Goal: Task Accomplishment & Management: Use online tool/utility

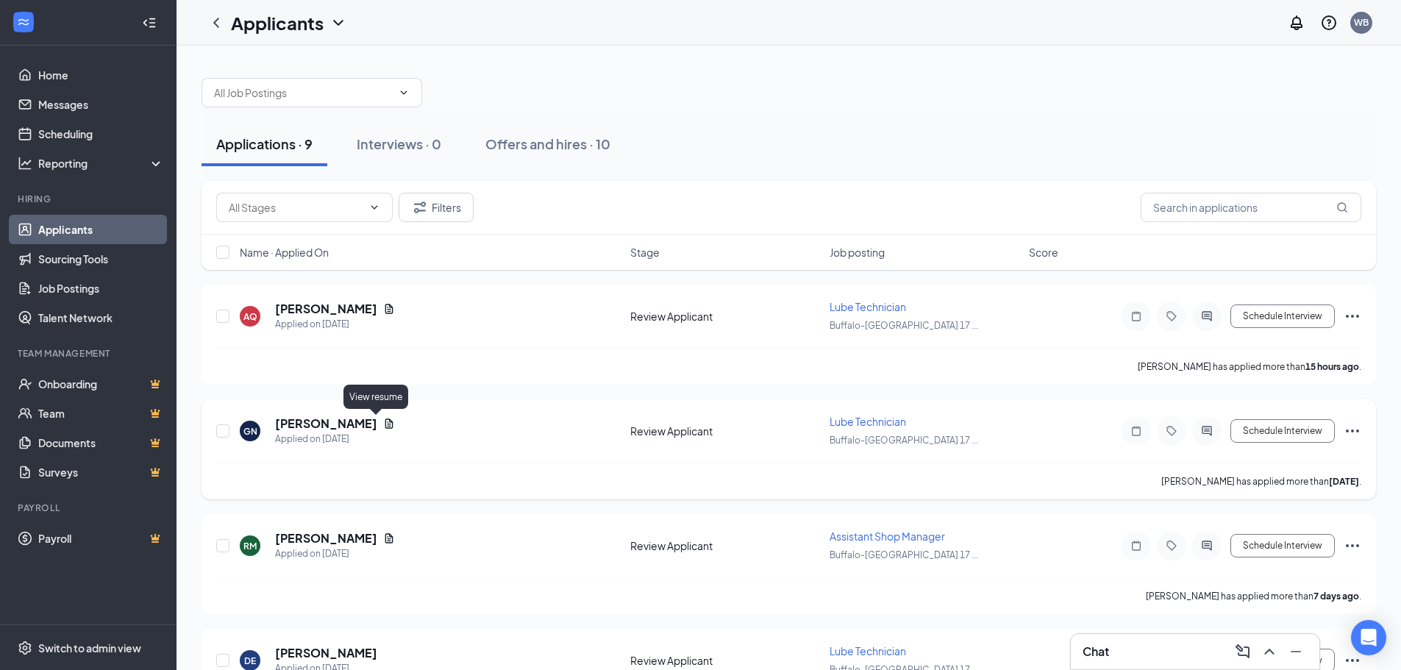
click at [383, 425] on icon "Document" at bounding box center [389, 424] width 12 height 12
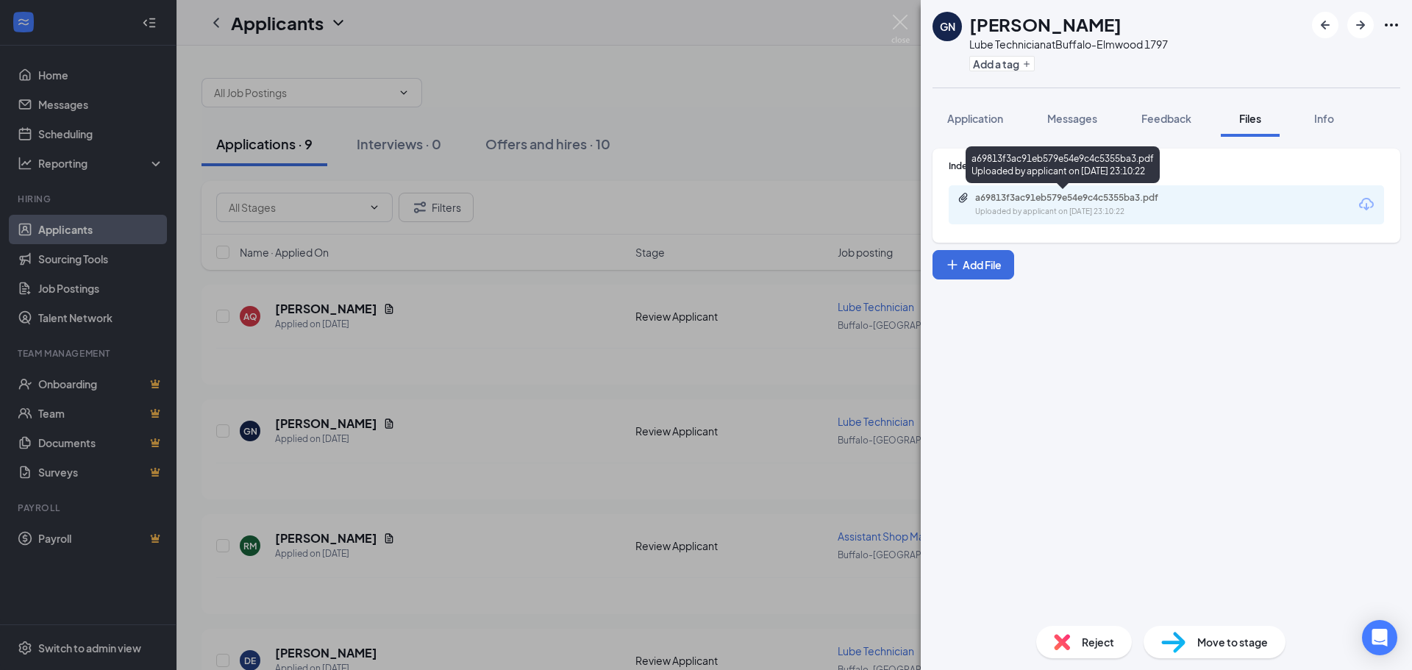
click at [970, 210] on div "a69813f3ac91eb579e54e9c4c5355ba3.pdf Uploaded by applicant on [DATE] 23:10:22" at bounding box center [1077, 205] width 238 height 26
click at [902, 23] on img at bounding box center [900, 29] width 18 height 29
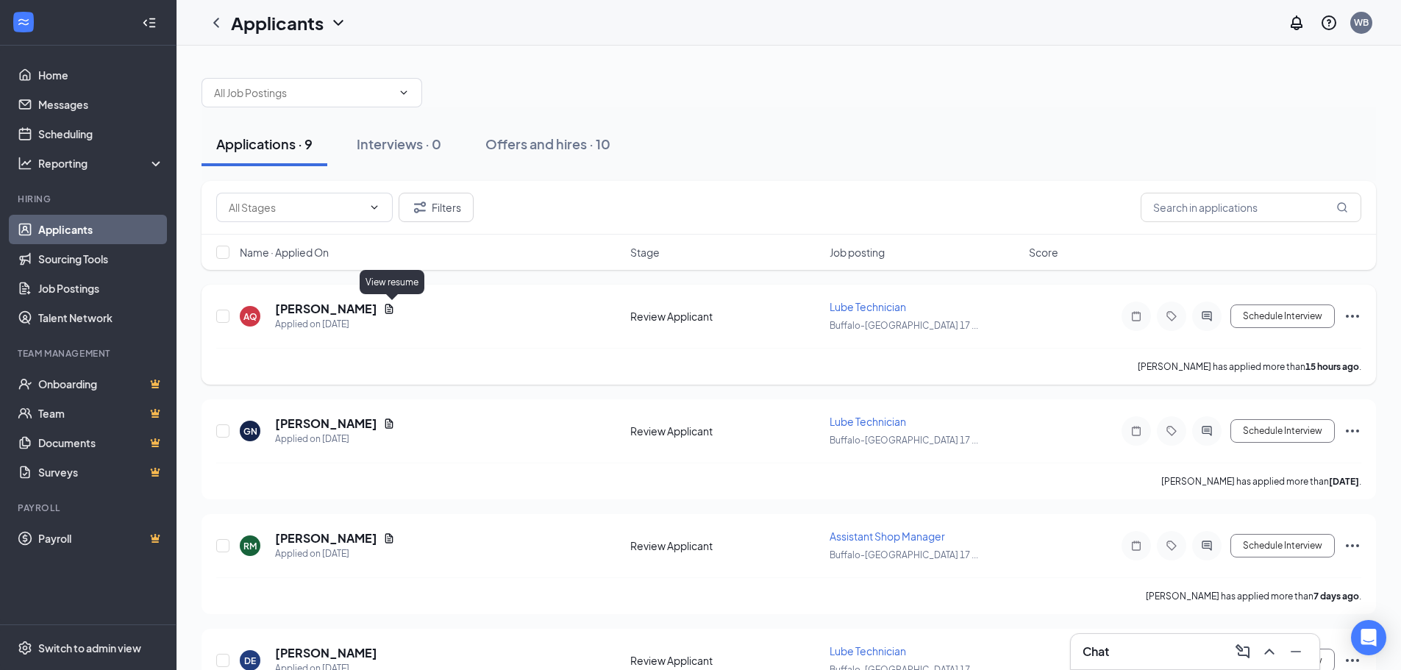
click at [389, 307] on icon "Document" at bounding box center [389, 309] width 8 height 10
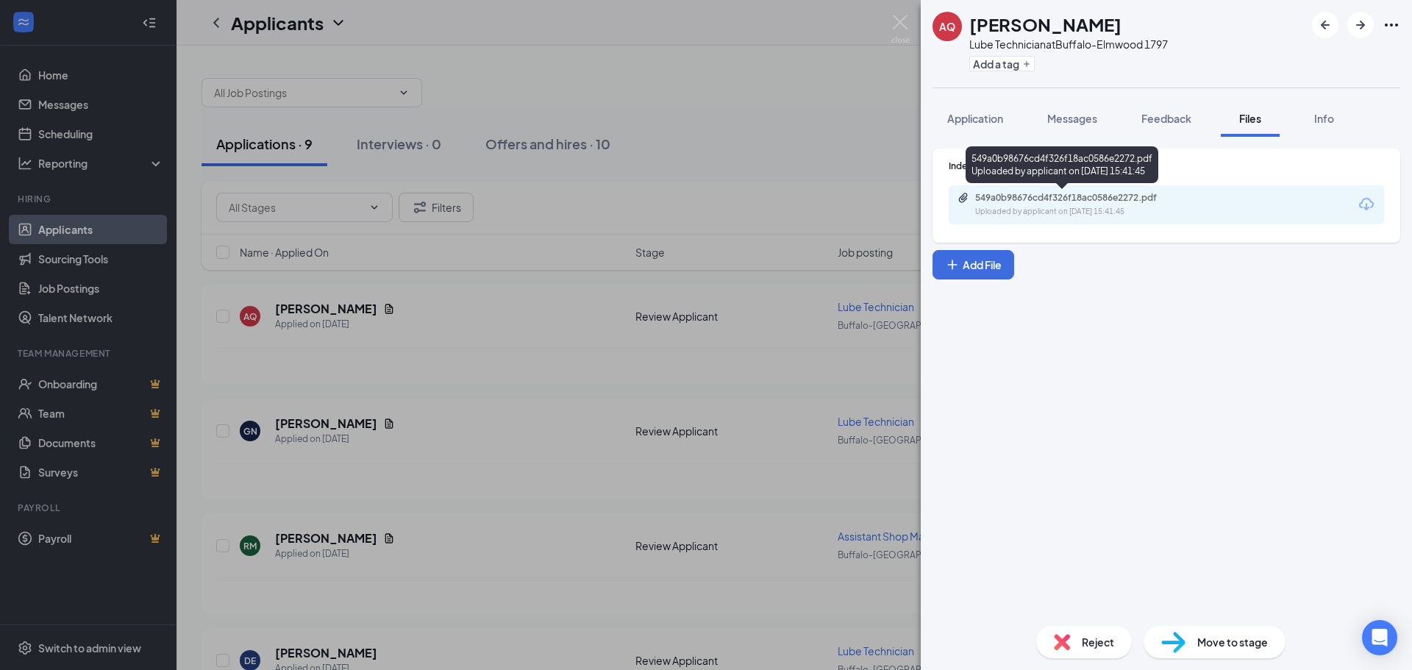
click at [1019, 203] on div "549a0b98676cd4f326f18ac0586e2272.pdf" at bounding box center [1078, 198] width 206 height 12
click at [889, 16] on div "AQ [PERSON_NAME] Lube Technician at [GEOGRAPHIC_DATA] 1797 Add a tag Applicatio…" at bounding box center [706, 335] width 1412 height 670
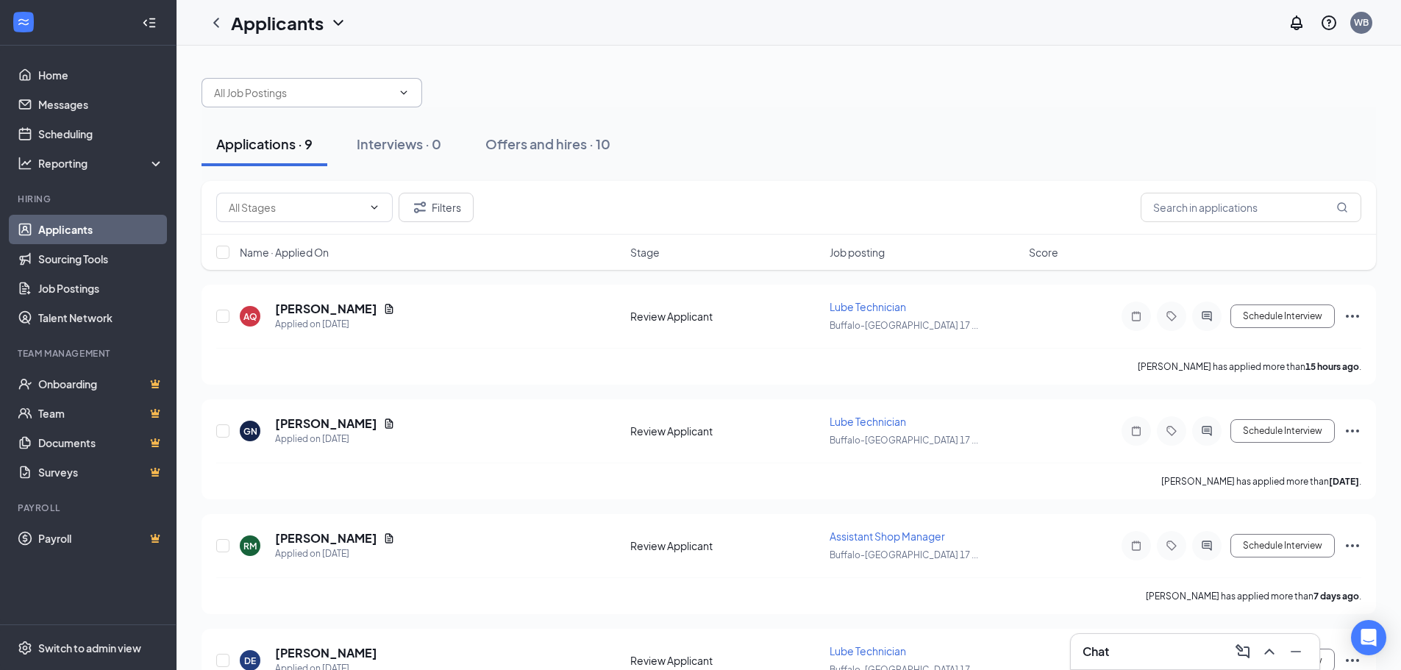
click at [354, 94] on input "text" at bounding box center [303, 93] width 178 height 16
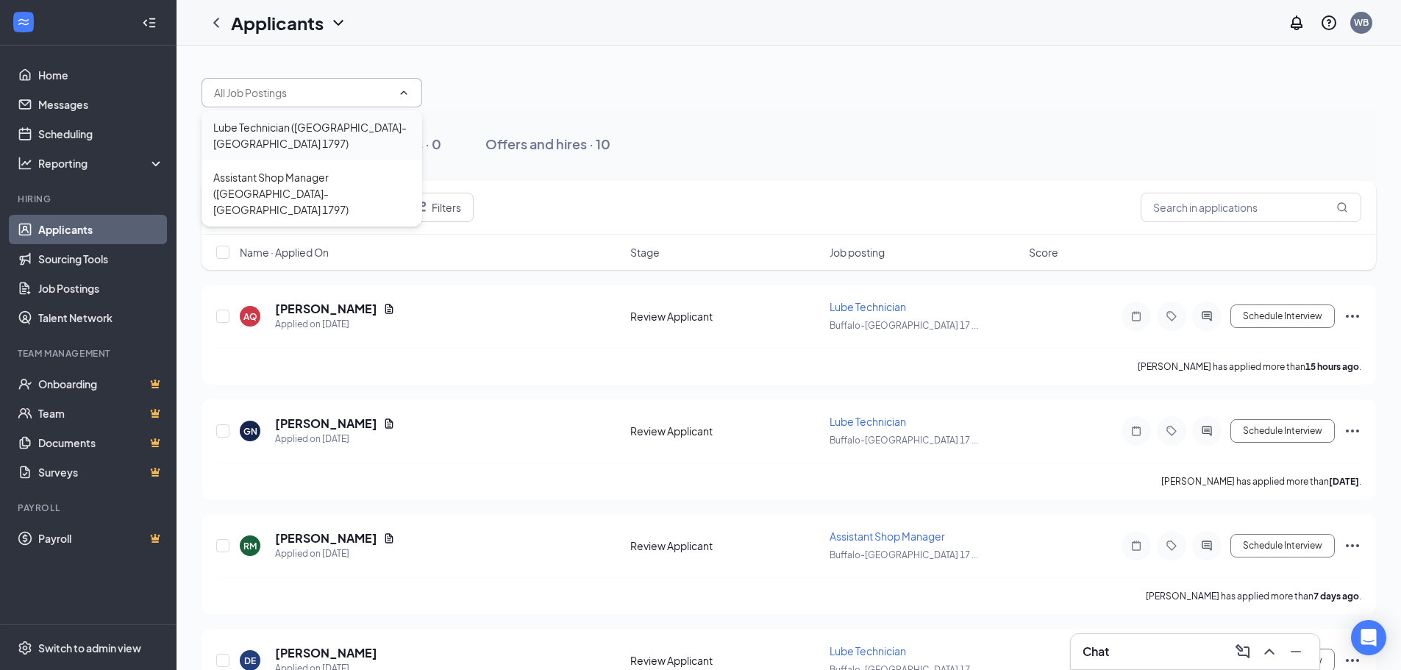
click at [325, 138] on div "Lube Technician ([GEOGRAPHIC_DATA]-[GEOGRAPHIC_DATA] 1797)" at bounding box center [311, 135] width 197 height 32
type input "Lube Technician ([GEOGRAPHIC_DATA]-[GEOGRAPHIC_DATA] 1797)"
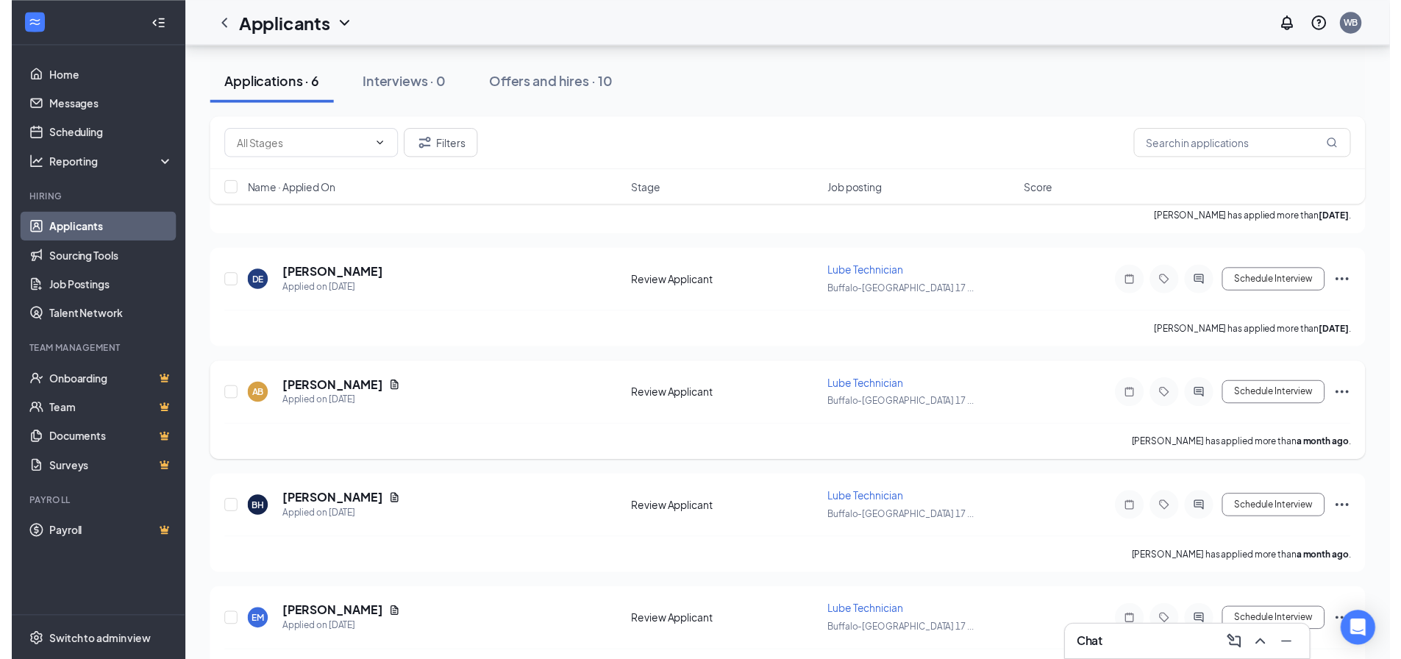
scroll to position [338, 0]
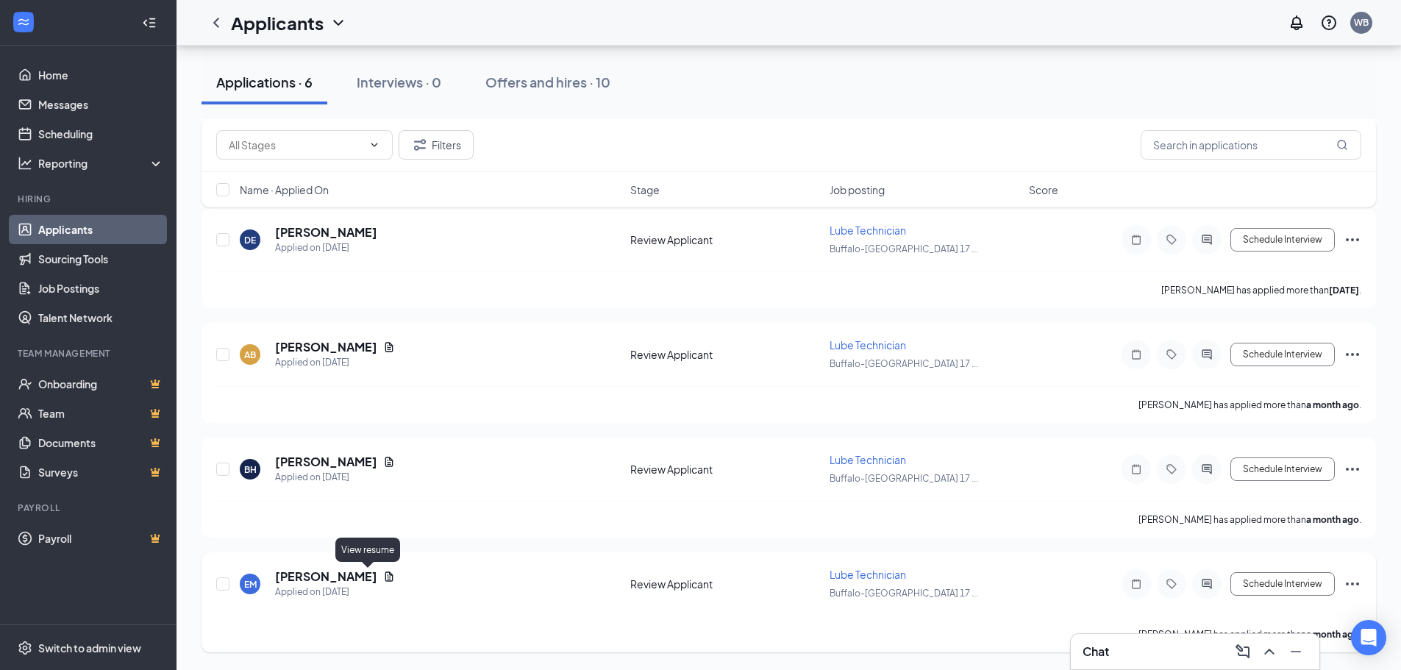
click at [383, 578] on icon "Document" at bounding box center [389, 577] width 12 height 12
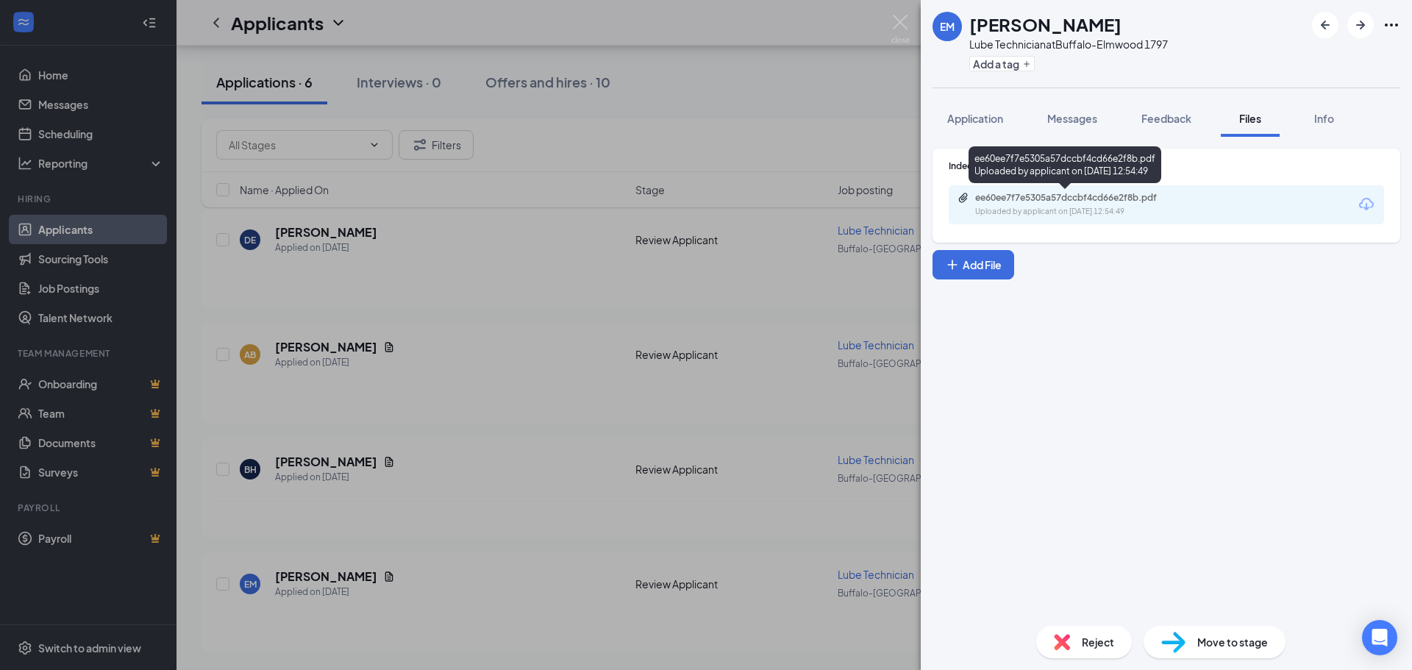
click at [1077, 208] on div "Uploaded by applicant on [DATE] 12:54:49" at bounding box center [1085, 212] width 221 height 12
click at [896, 27] on img at bounding box center [900, 29] width 18 height 29
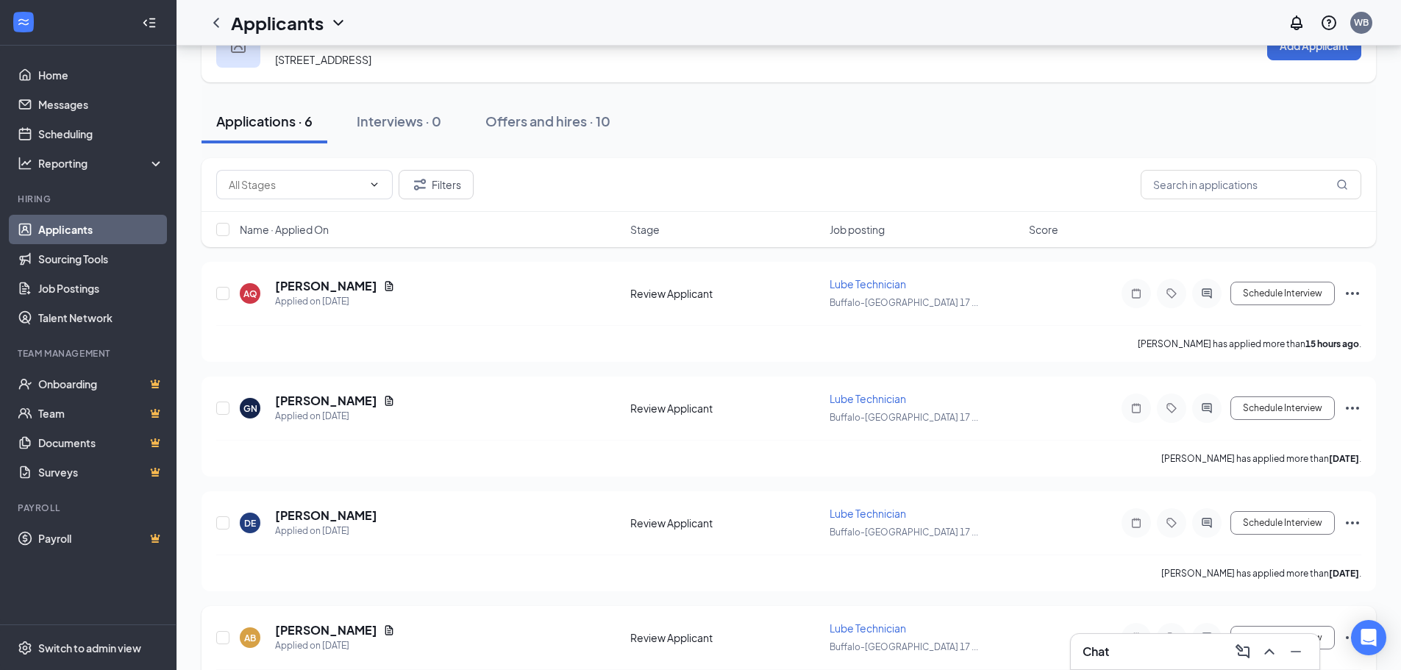
scroll to position [43, 0]
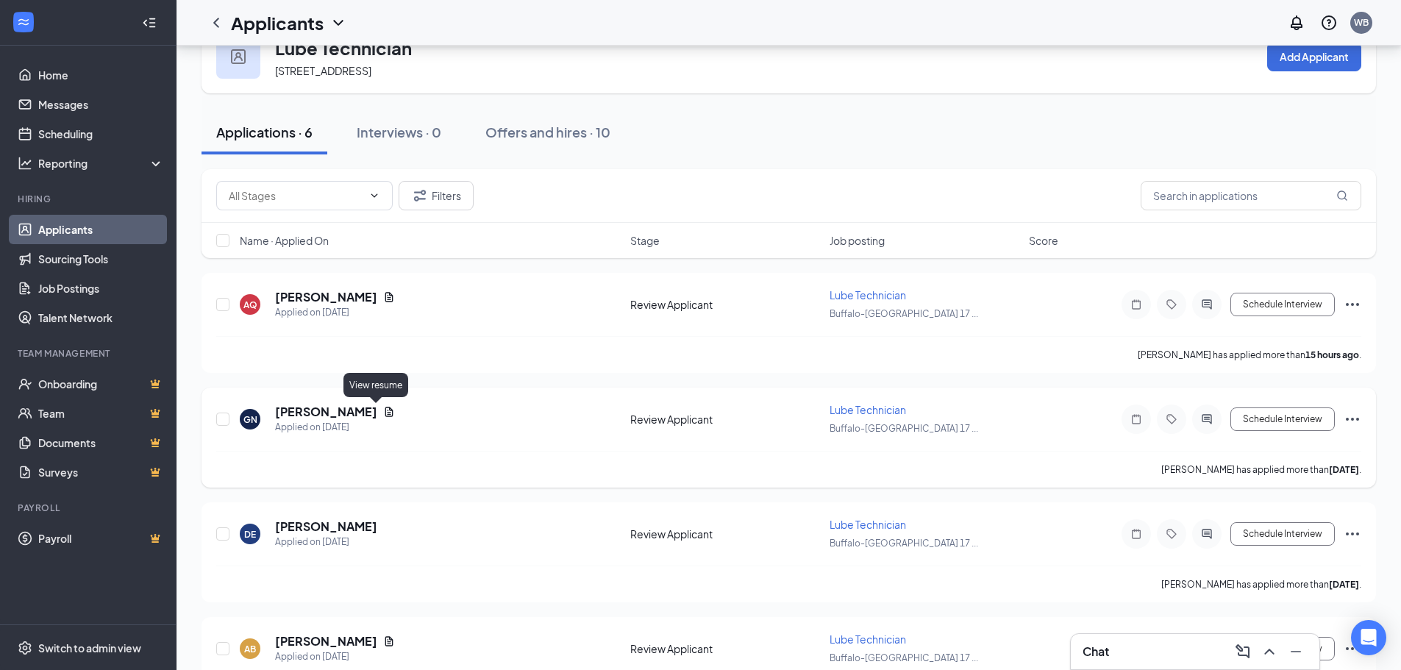
click at [383, 412] on icon "Document" at bounding box center [389, 412] width 12 height 12
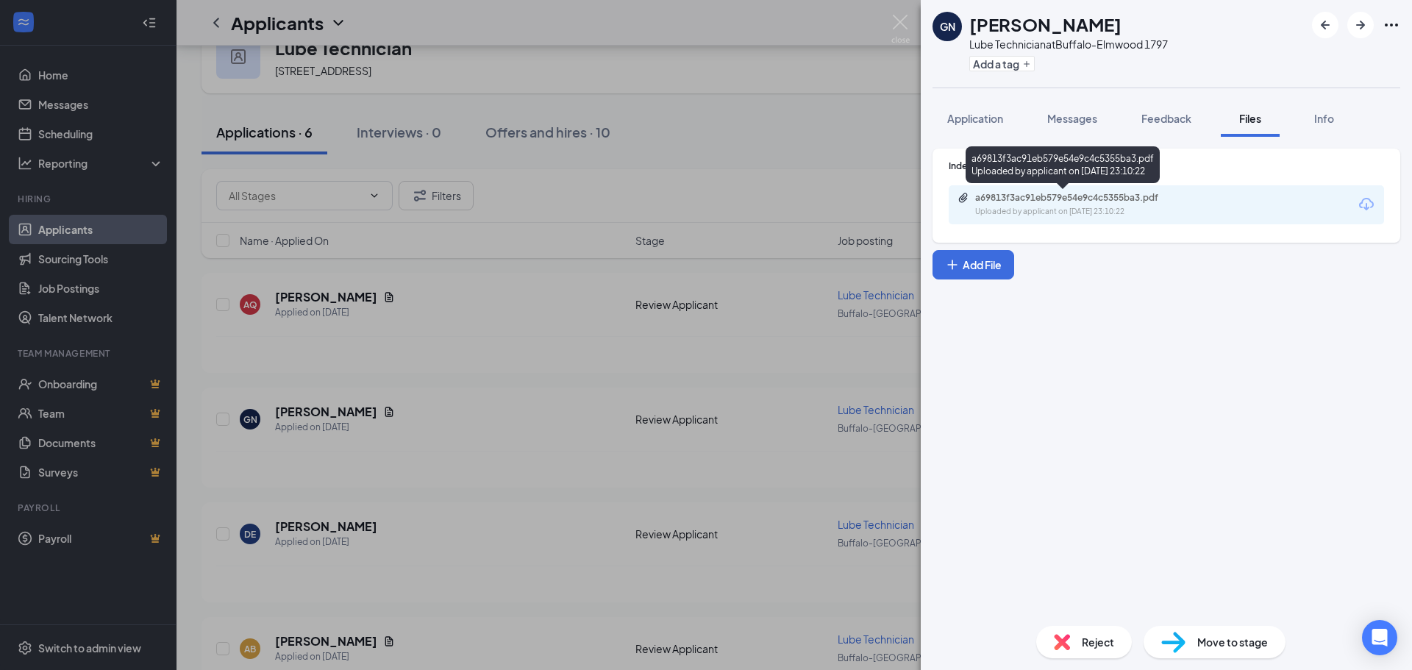
click at [1143, 209] on div "Uploaded by applicant on [DATE] 23:10:22" at bounding box center [1085, 212] width 221 height 12
click at [901, 21] on img at bounding box center [900, 29] width 18 height 29
